Goal: Information Seeking & Learning: Learn about a topic

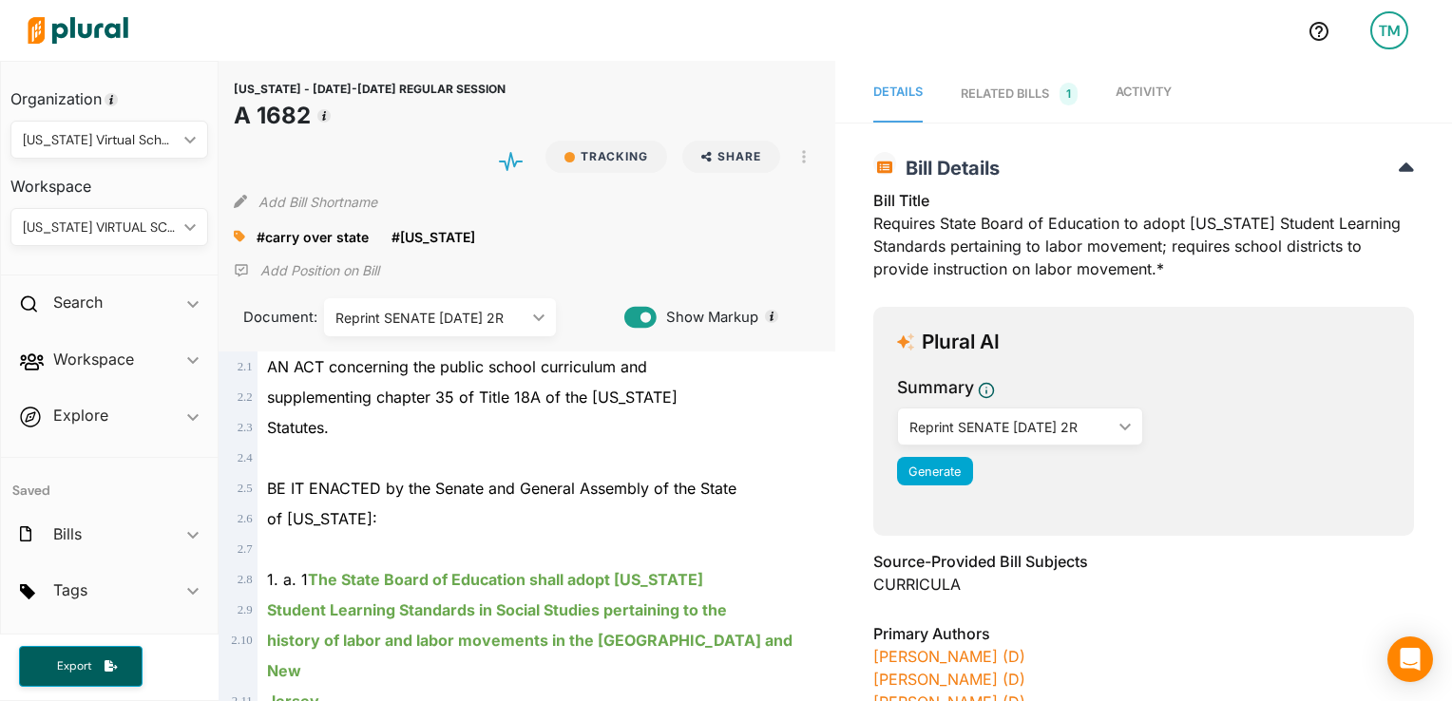
click at [744, 686] on div "Jersey." at bounding box center [536, 701] width 556 height 30
click at [1108, 93] on nav "Details RELATED BILLS 1 Activity" at bounding box center [1143, 92] width 617 height 62
click at [1132, 89] on span "Activity" at bounding box center [1144, 92] width 56 height 14
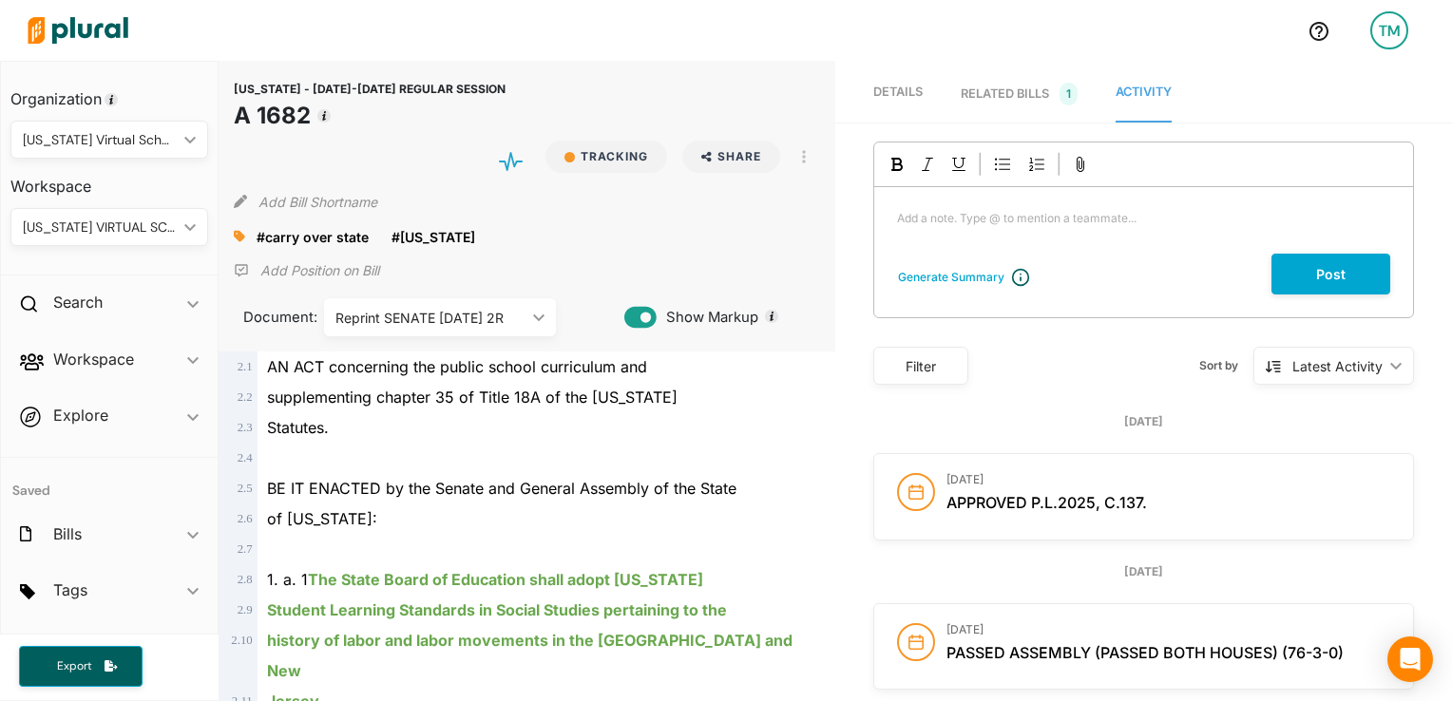
click at [914, 496] on icon at bounding box center [915, 492] width 15 height 15
click at [891, 97] on span "Details" at bounding box center [897, 92] width 49 height 14
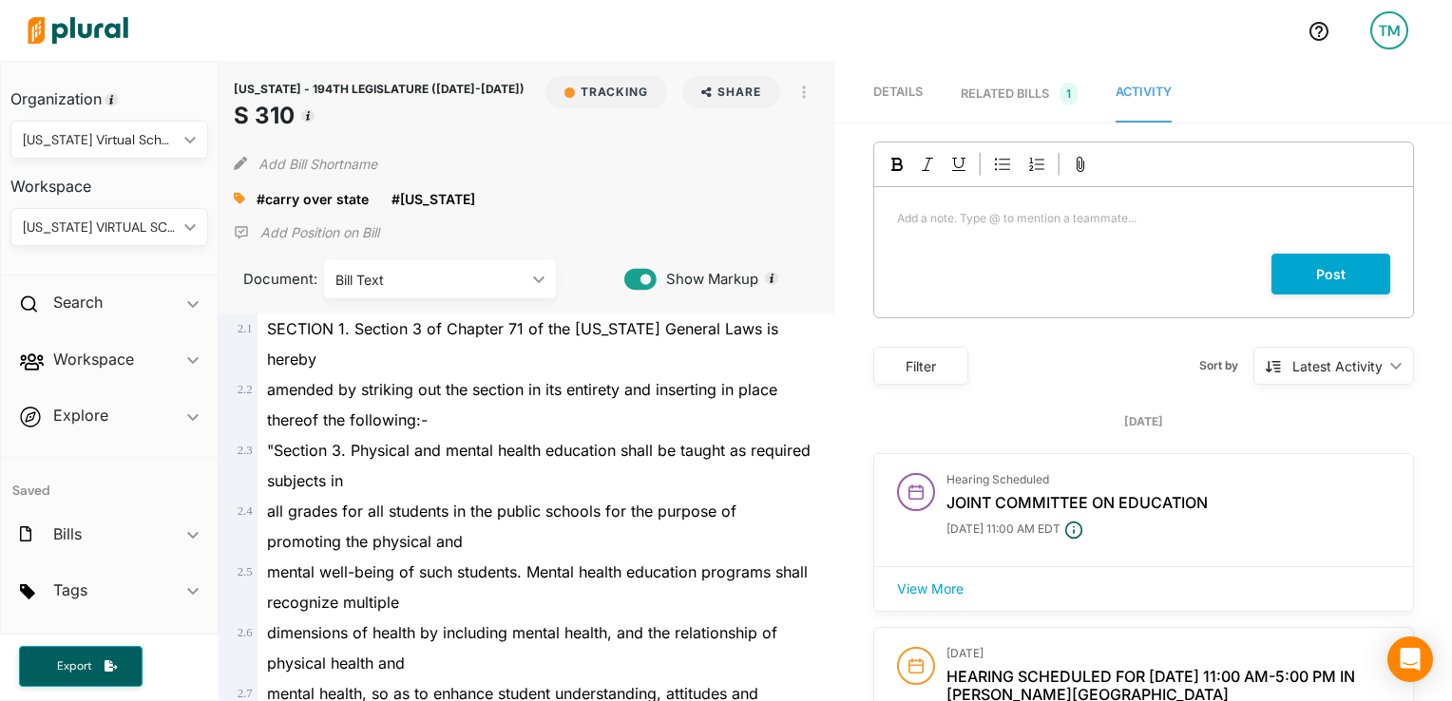
click at [906, 85] on span "Details" at bounding box center [897, 92] width 49 height 14
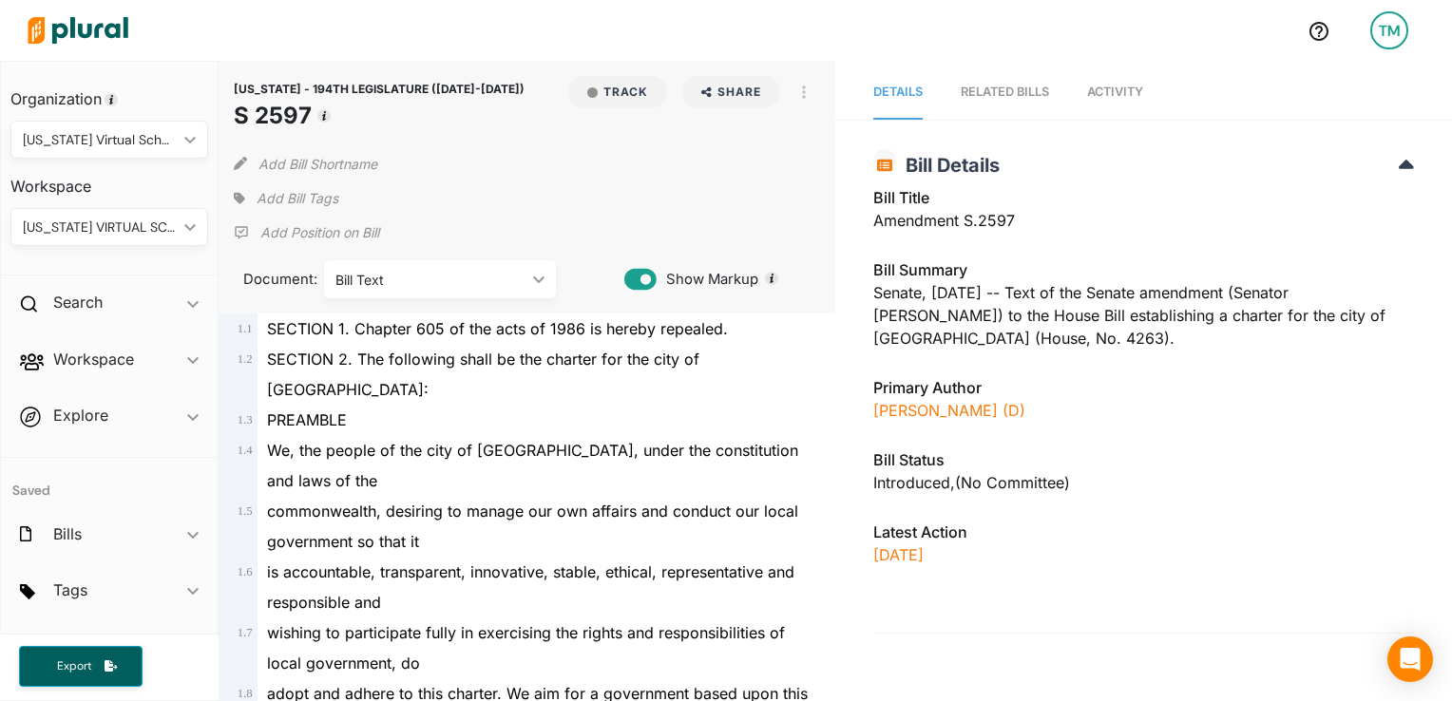
click at [981, 91] on div "RELATED BILLS" at bounding box center [1005, 92] width 88 height 18
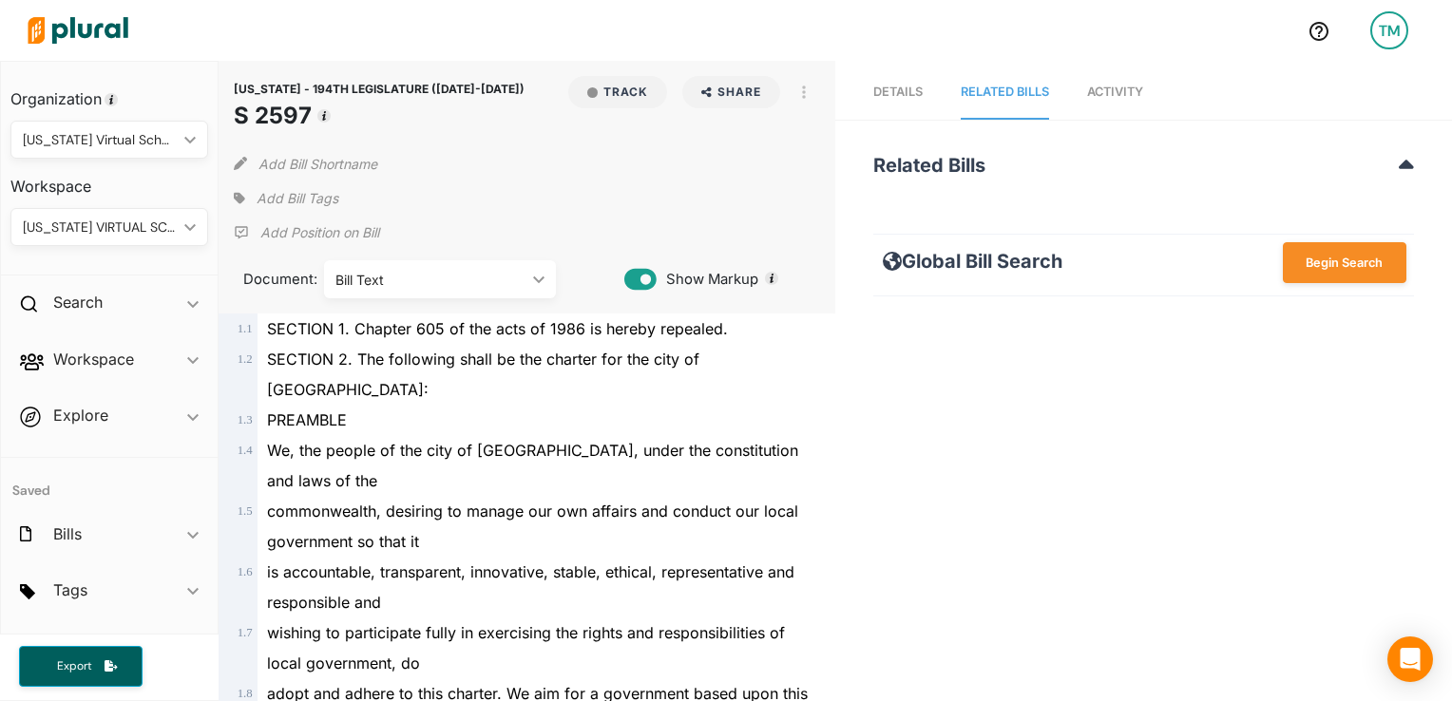
click at [893, 91] on span "Details" at bounding box center [897, 92] width 49 height 14
